Goal: Entertainment & Leisure: Consume media (video, audio)

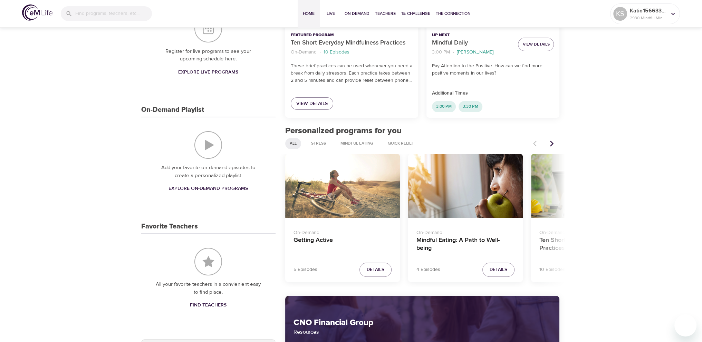
scroll to position [207, 0]
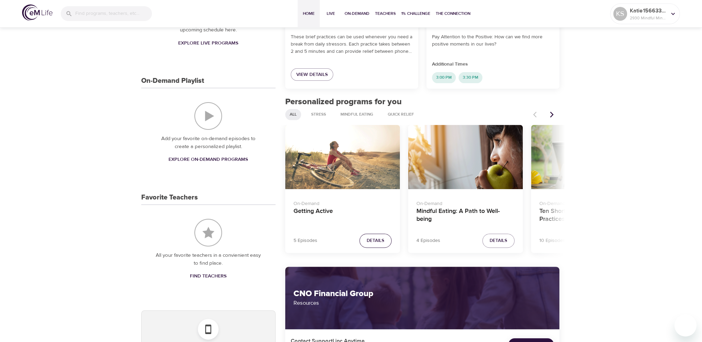
click at [376, 237] on span "Details" at bounding box center [376, 241] width 18 height 8
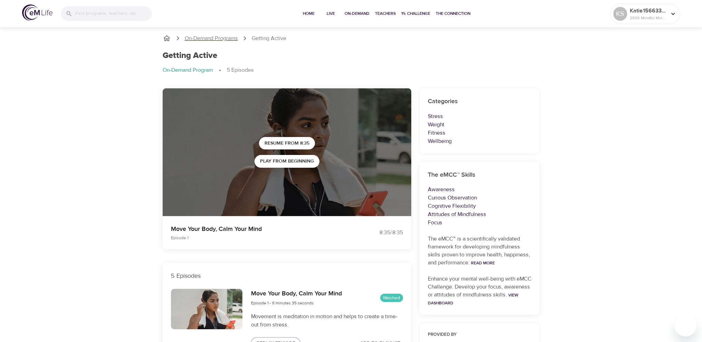
click at [227, 38] on p "On-Demand Programs" at bounding box center [211, 39] width 53 height 8
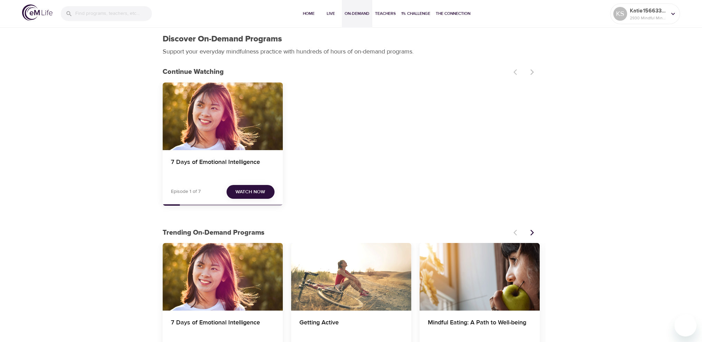
click at [239, 188] on span "Watch Now" at bounding box center [250, 192] width 30 height 9
